Goal: Navigation & Orientation: Understand site structure

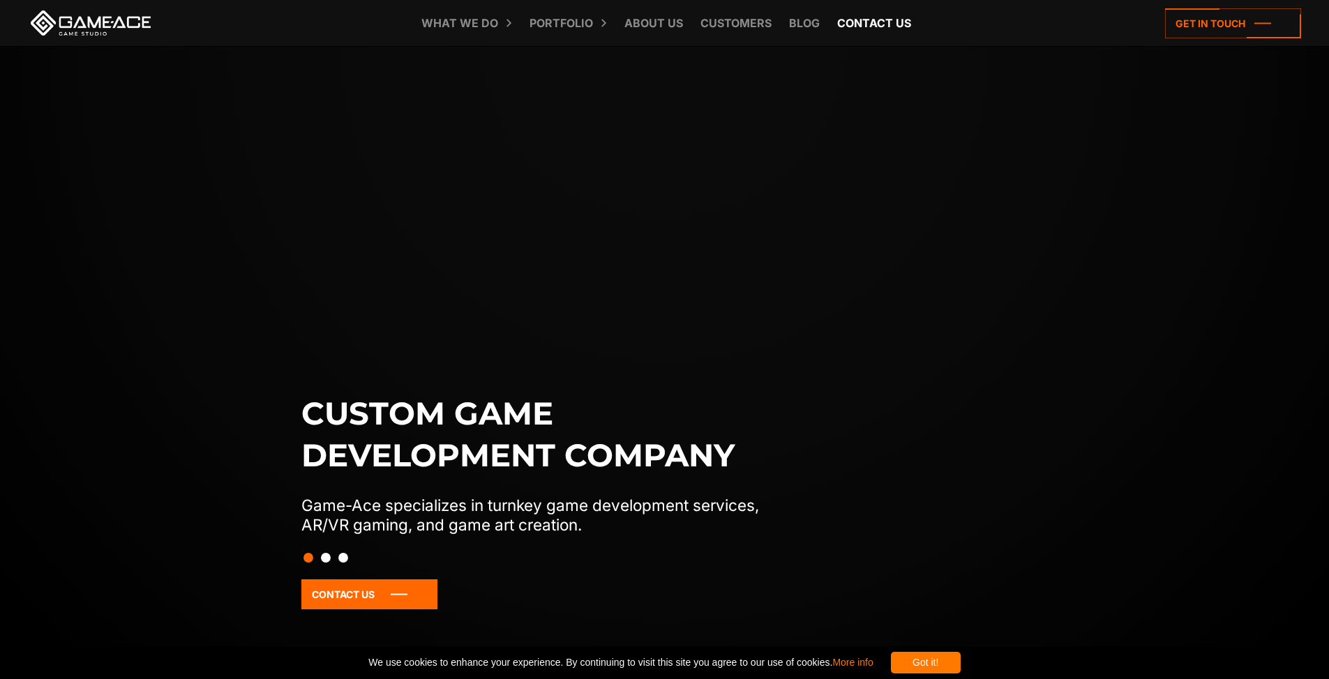
click at [867, 18] on link "Contact us" at bounding box center [874, 23] width 88 height 46
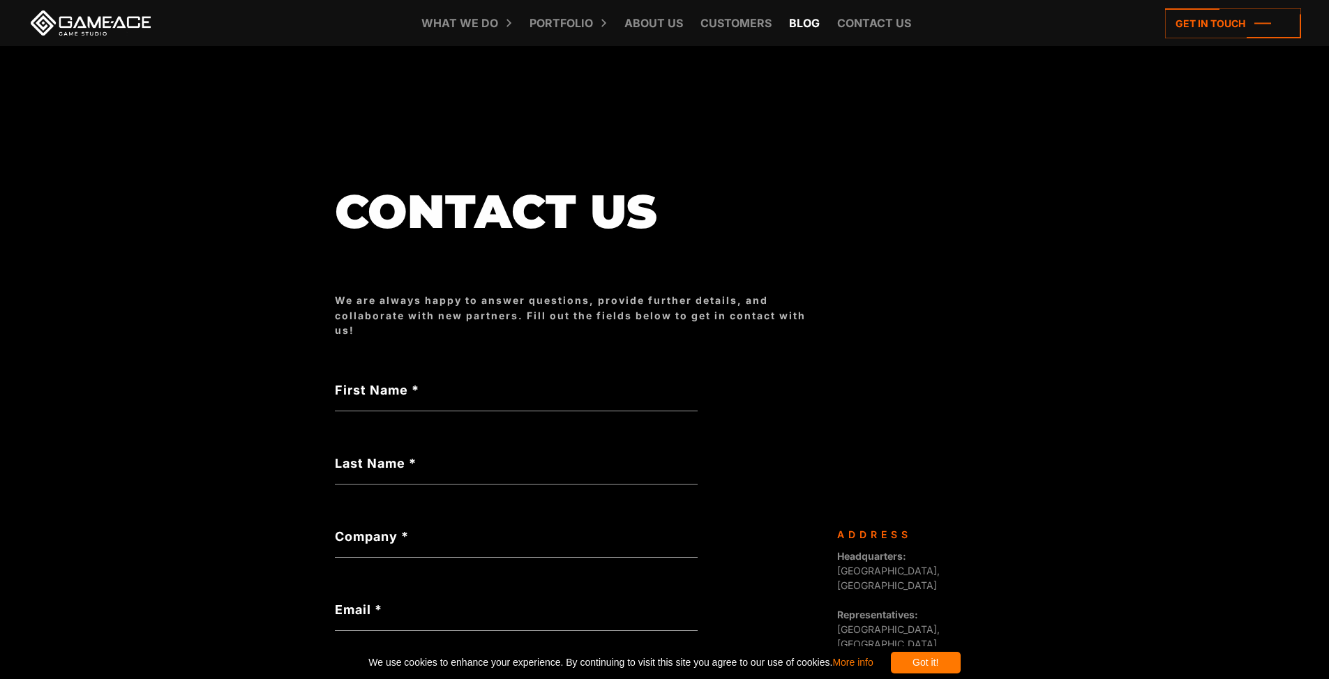
click at [788, 24] on link "Blog" at bounding box center [804, 23] width 45 height 46
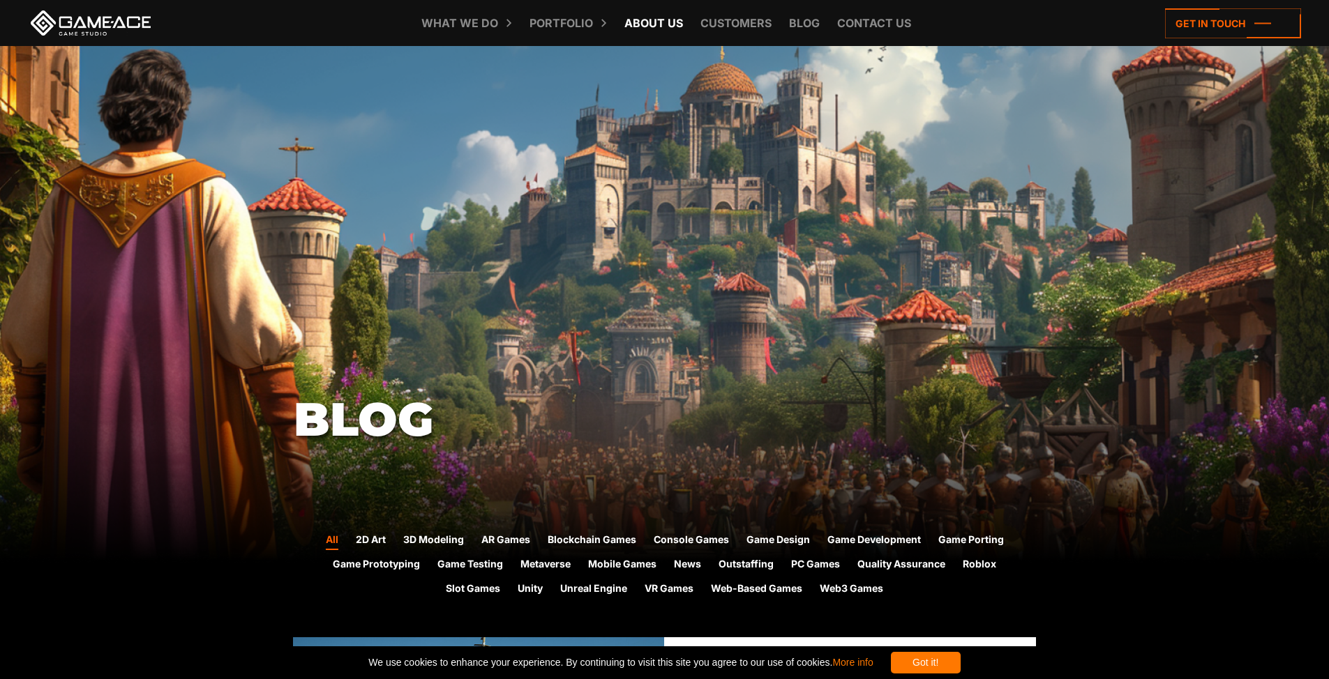
click at [638, 22] on link "About Us" at bounding box center [653, 23] width 73 height 46
